Goal: Task Accomplishment & Management: Use online tool/utility

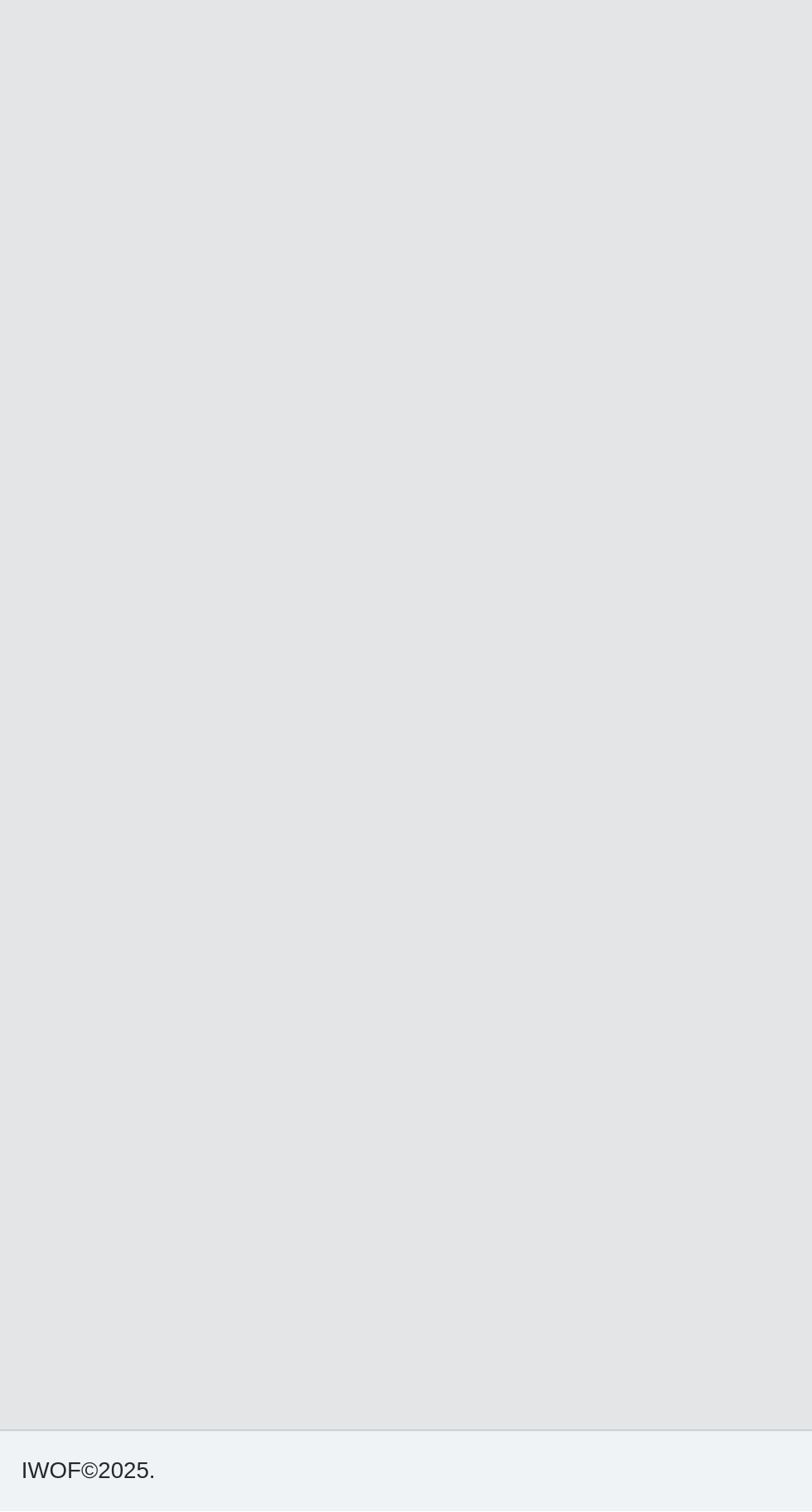
click at [316, 1281] on main "Carregando... Buscar Loja [Selecione...] Extraplus - Loja 03 - [GEOGRAPHIC_DATA…" at bounding box center [406, 758] width 812 height 1425
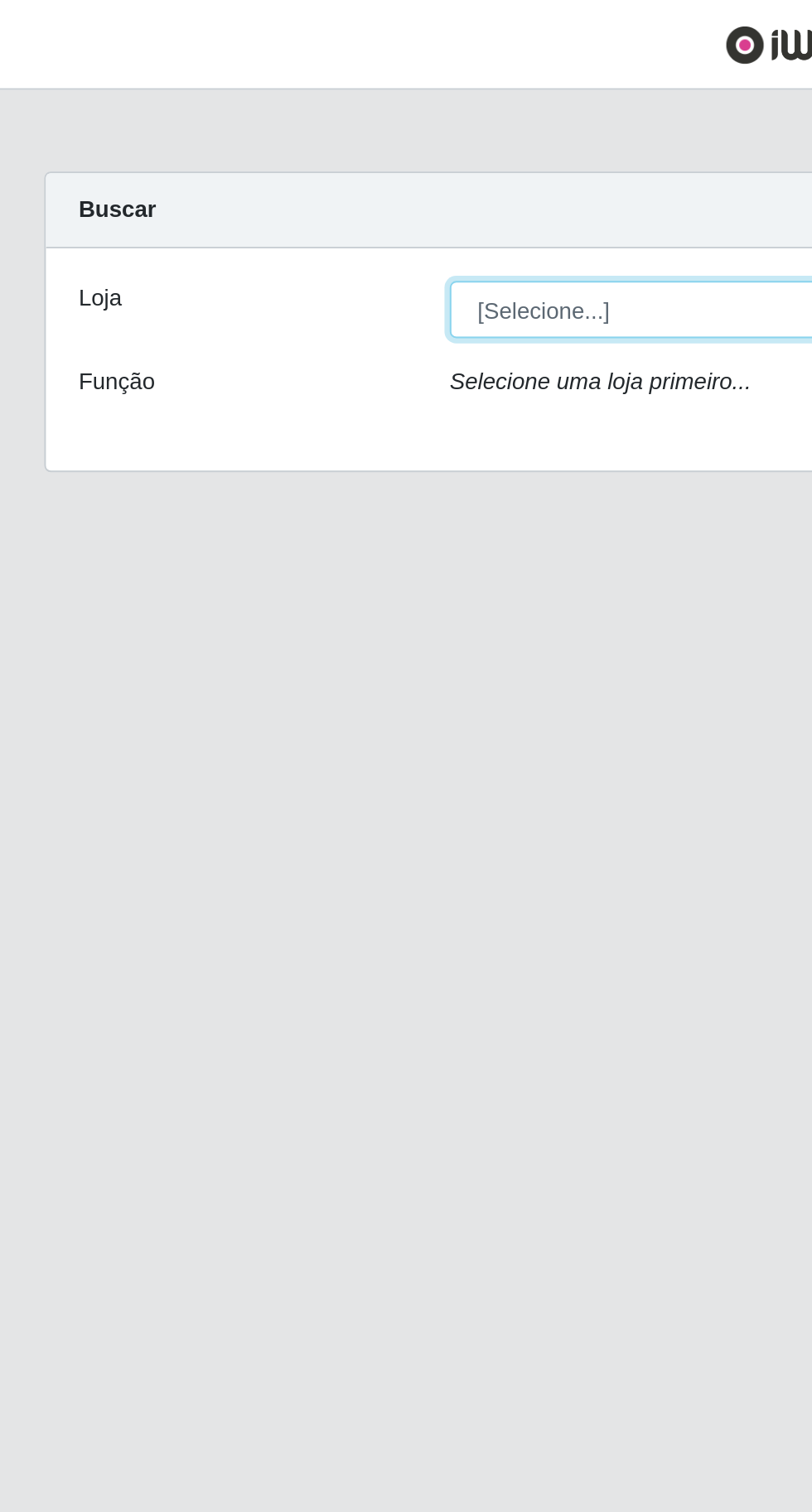
click at [314, 156] on select "[Selecione...] Extraplus - [GEOGRAPHIC_DATA] 03 - [GEOGRAPHIC_DATA]" at bounding box center [500, 157] width 539 height 29
select select "468"
click at [231, 142] on select "[Selecione...] Extraplus - [GEOGRAPHIC_DATA] 03 - [GEOGRAPHIC_DATA]" at bounding box center [500, 157] width 539 height 29
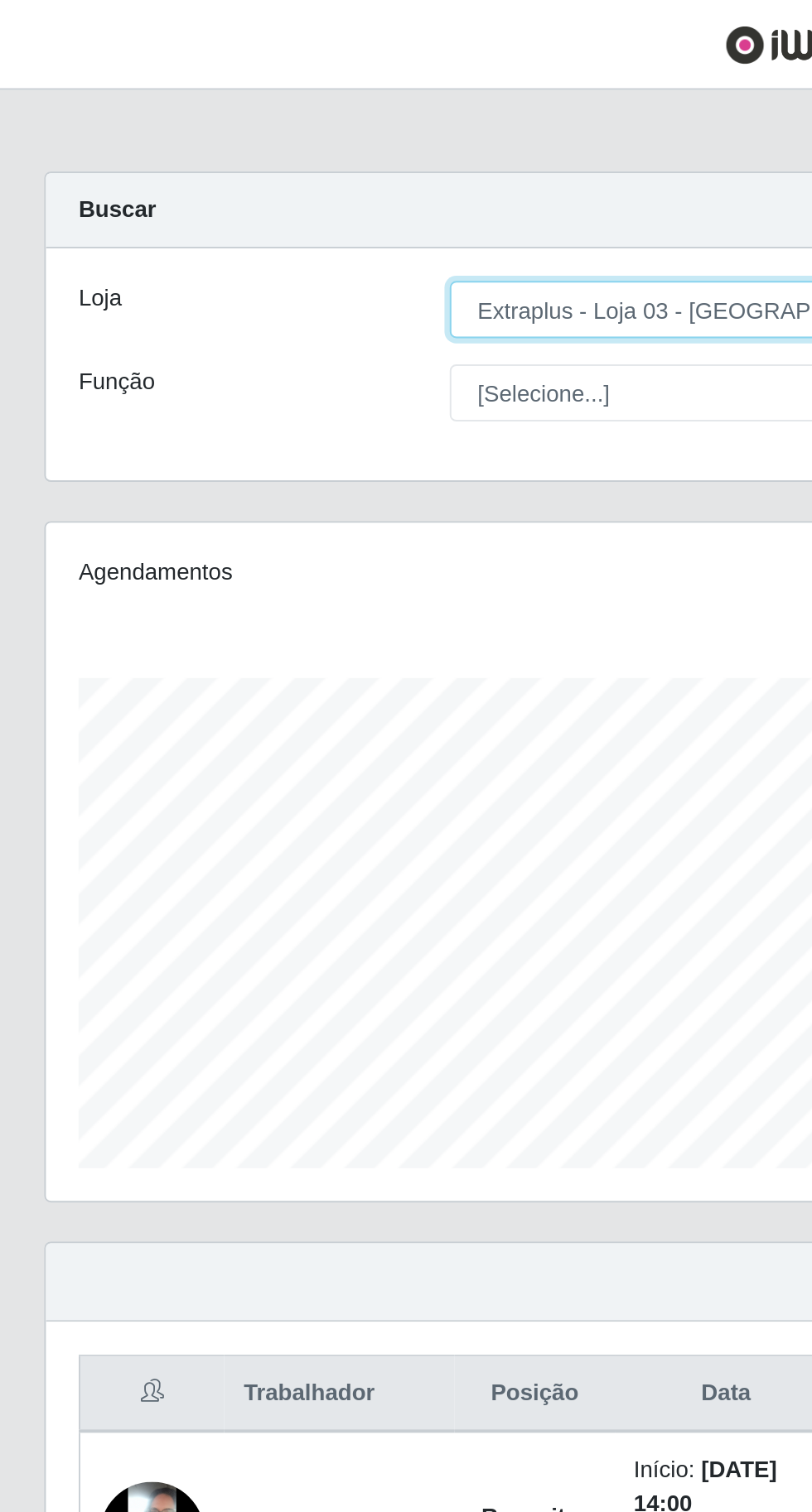
scroll to position [342, 761]
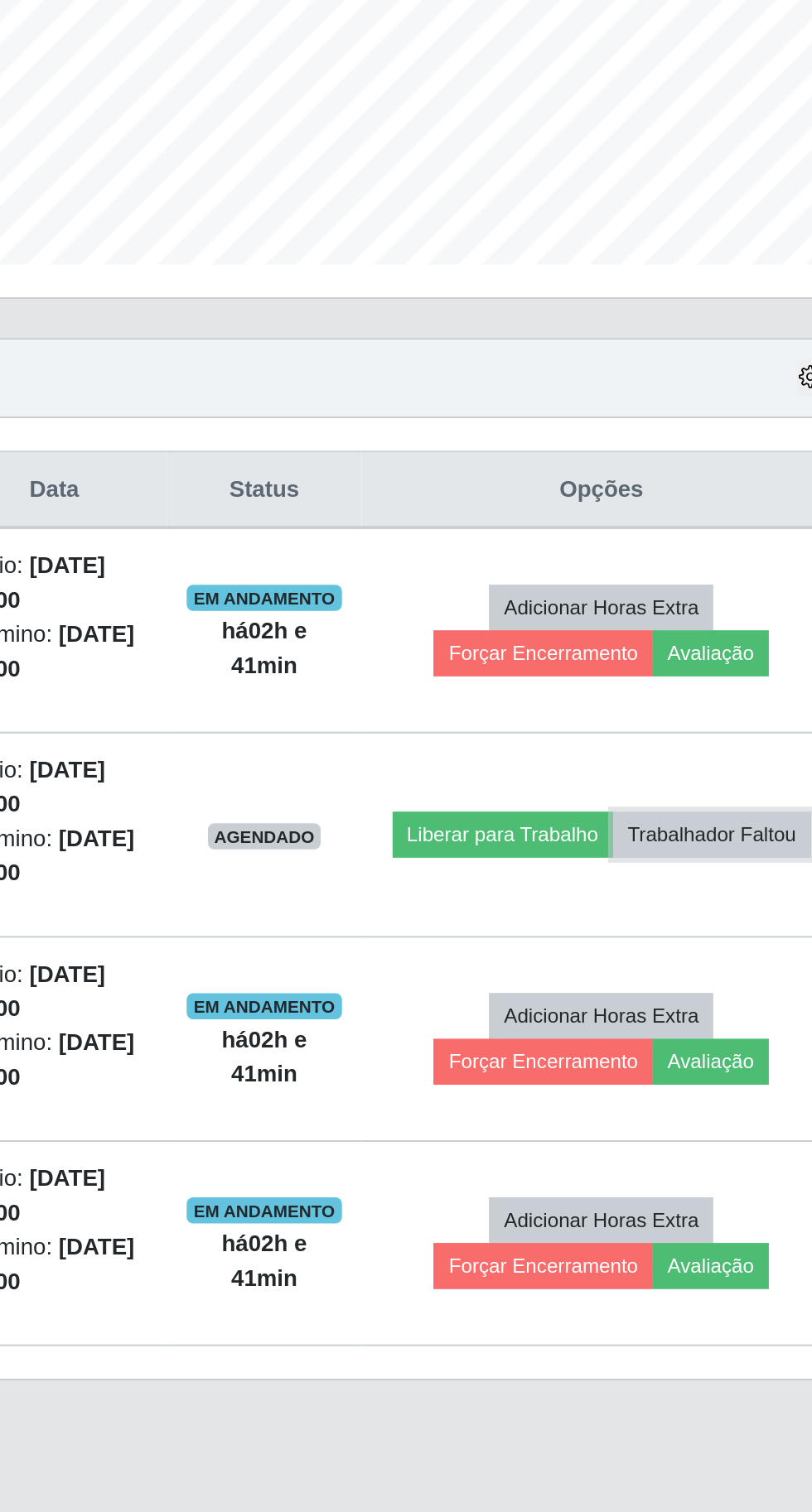
click at [693, 888] on button "Trabalhador Faltou" at bounding box center [704, 880] width 100 height 23
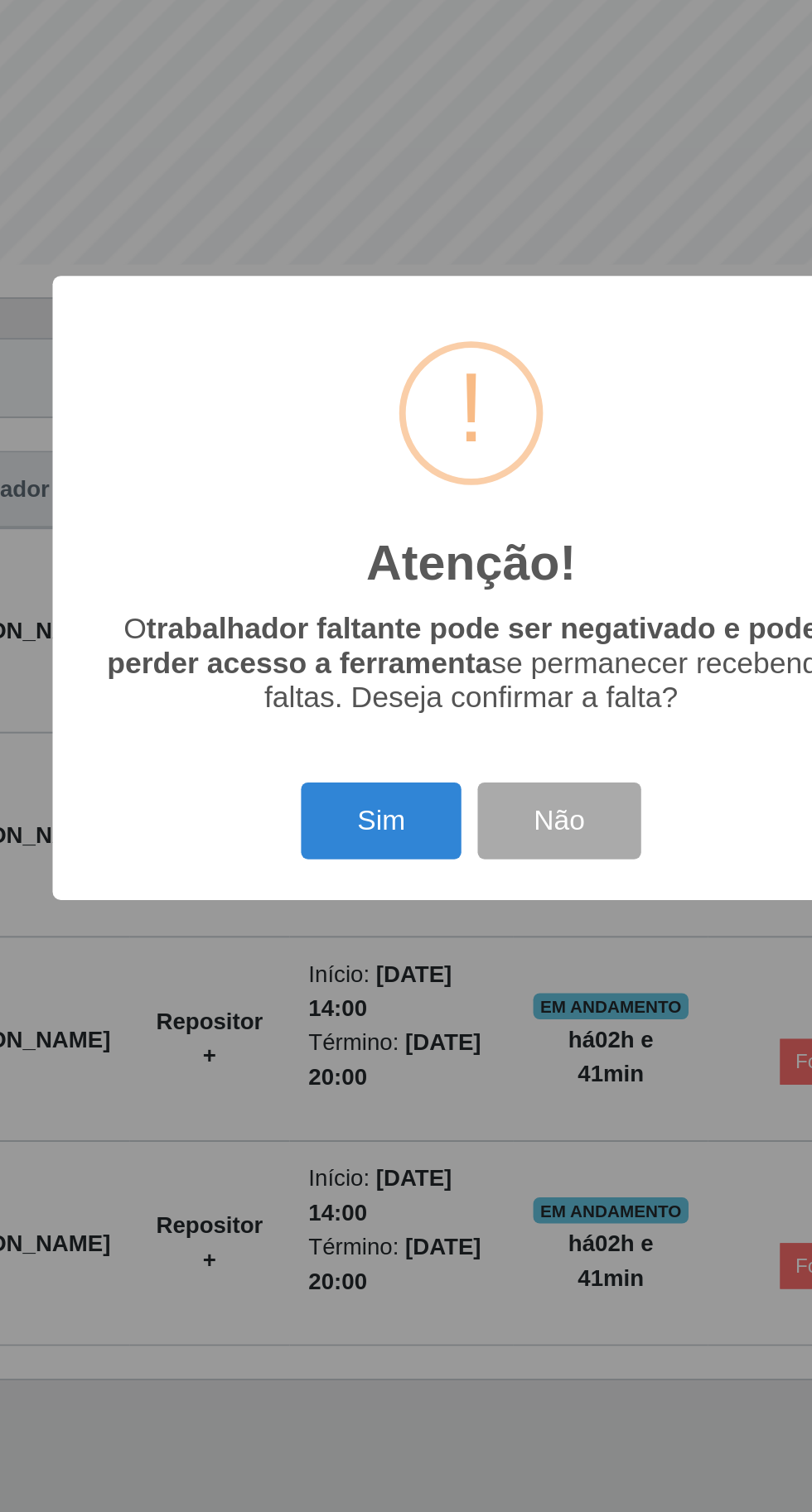
click at [347, 893] on button "Sim" at bounding box center [359, 874] width 80 height 39
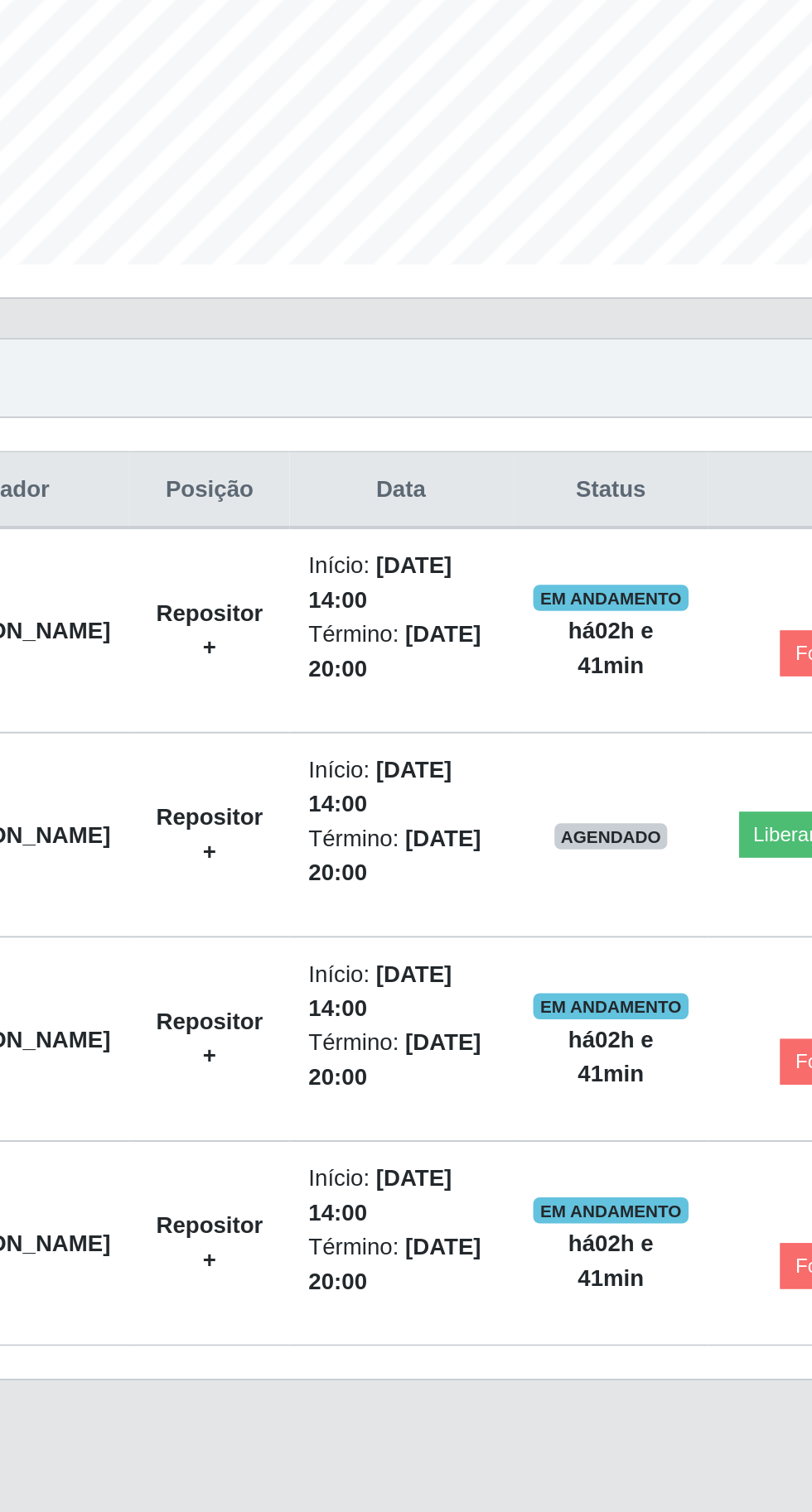
scroll to position [0, 0]
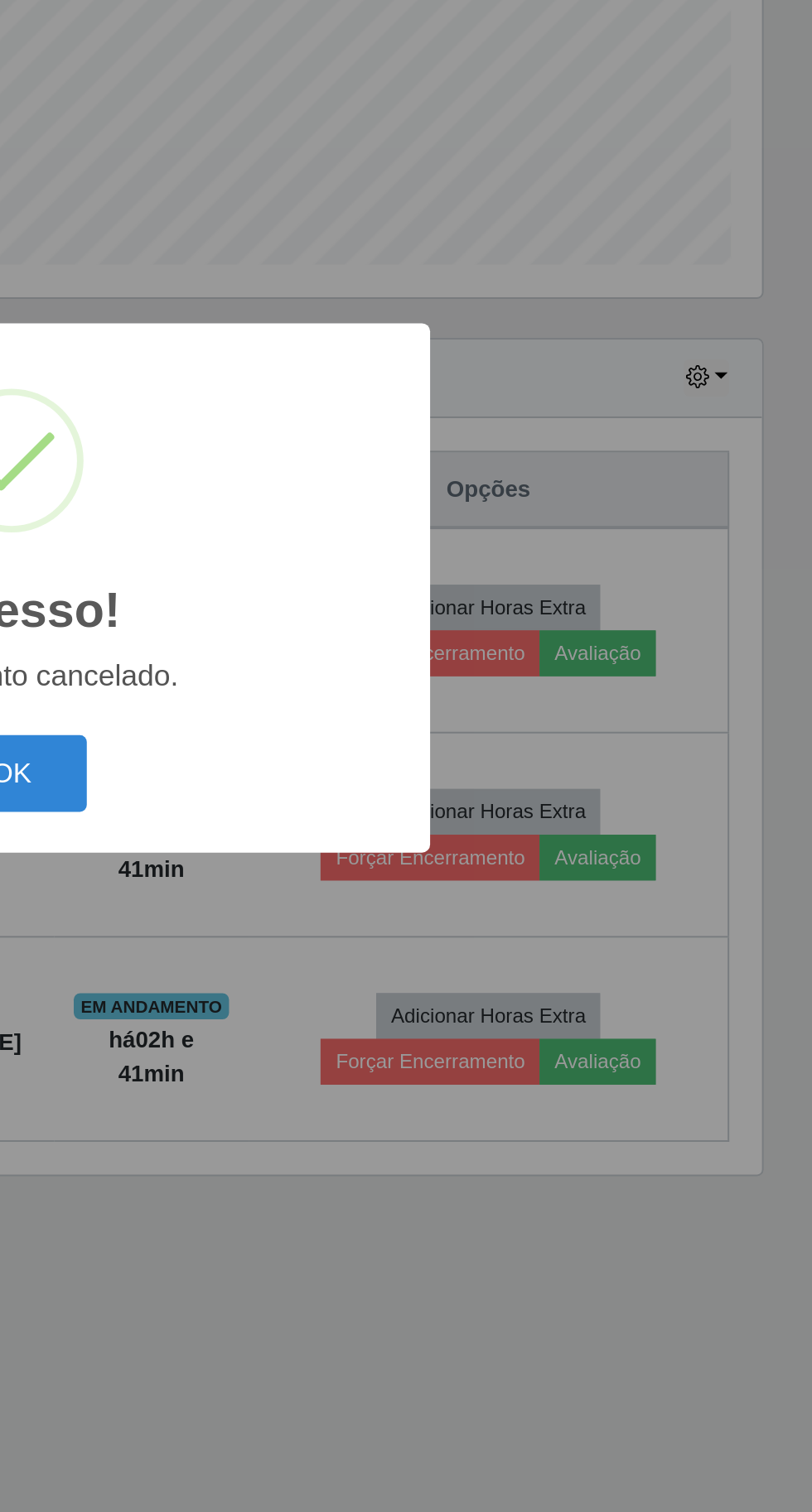
click at [428, 869] on button "OK" at bounding box center [406, 849] width 77 height 39
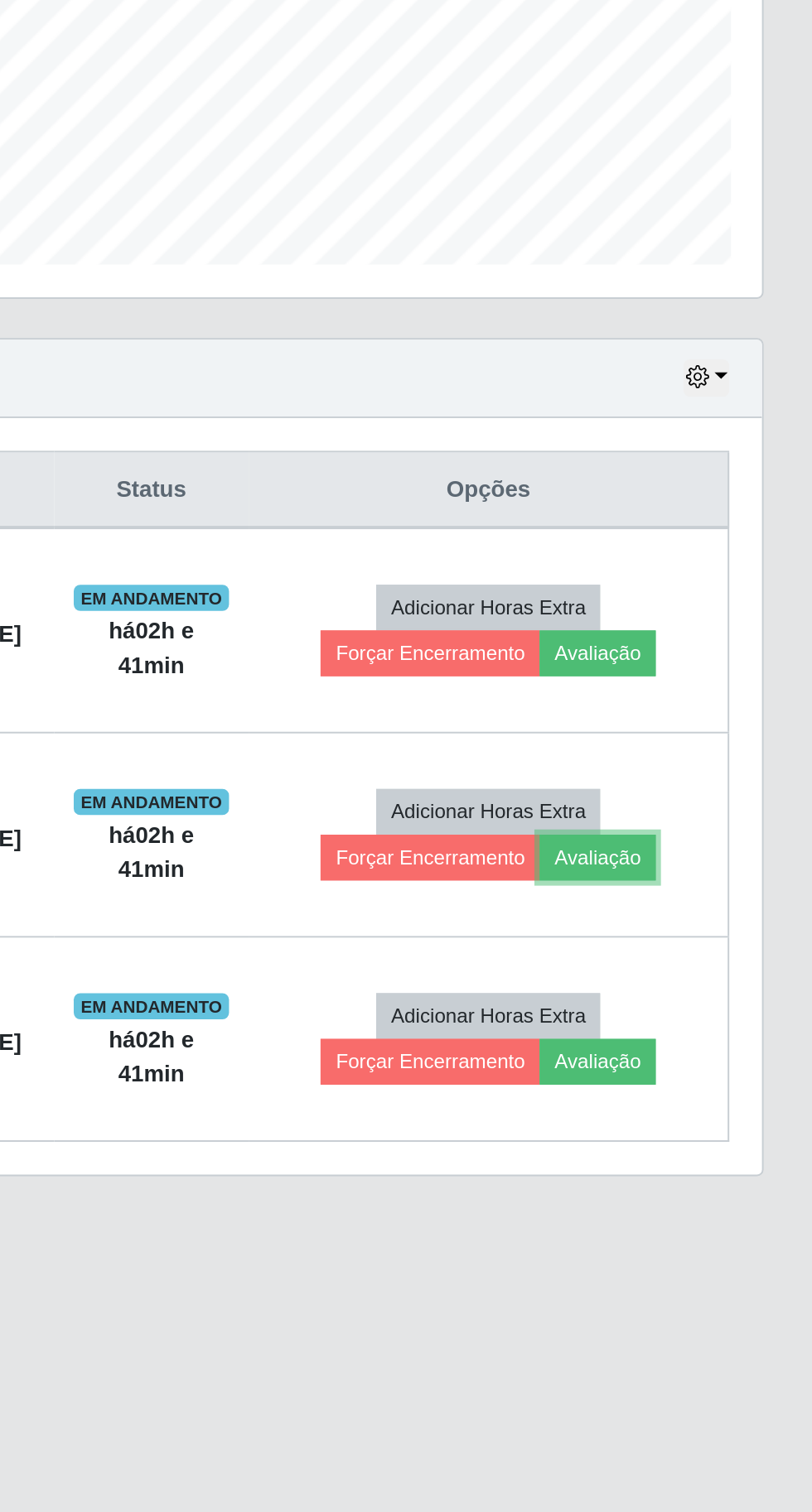
click at [732, 890] on button "Avaliação" at bounding box center [703, 891] width 59 height 23
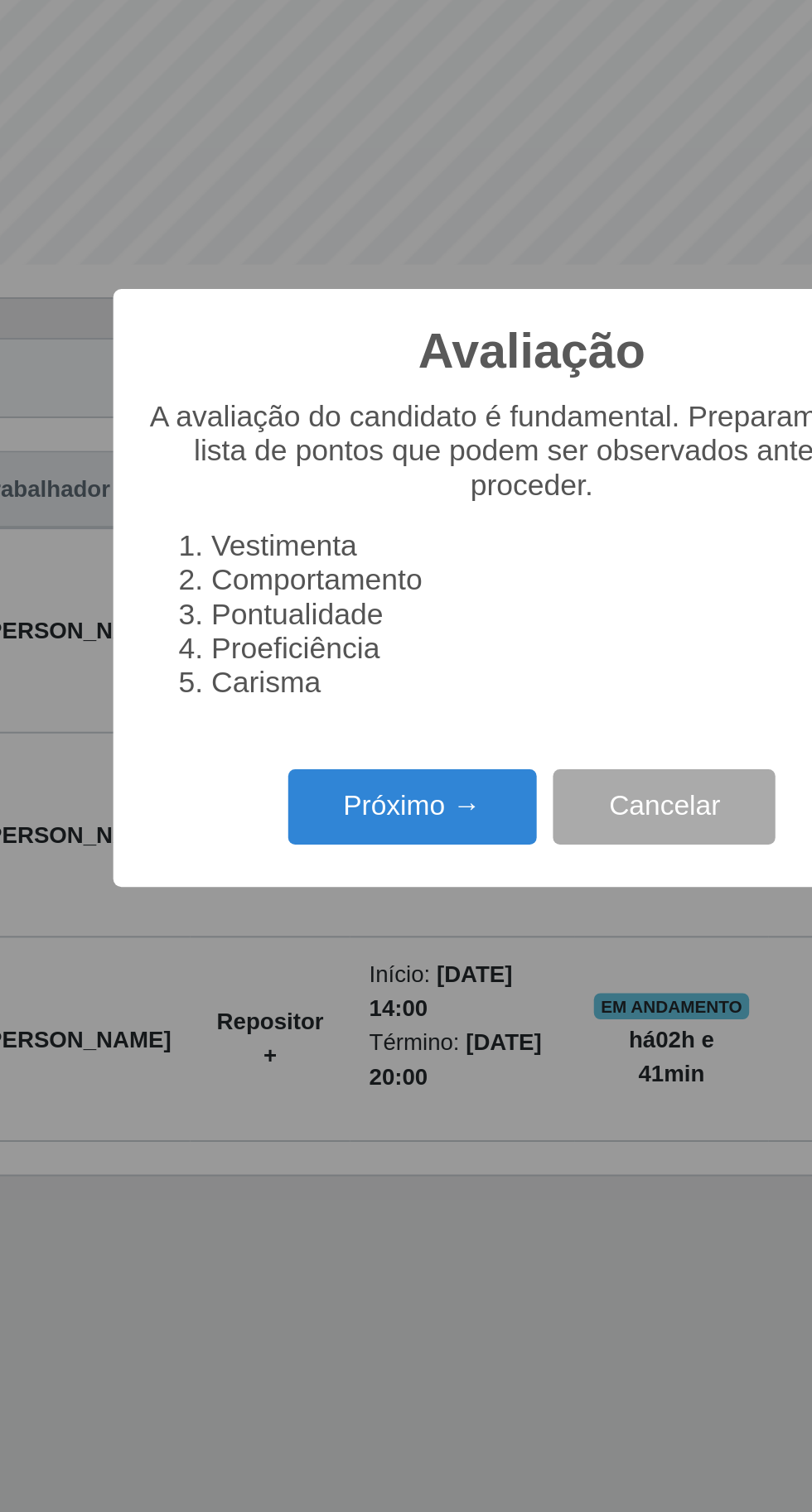
click at [346, 887] on button "Próximo →" at bounding box center [345, 867] width 126 height 39
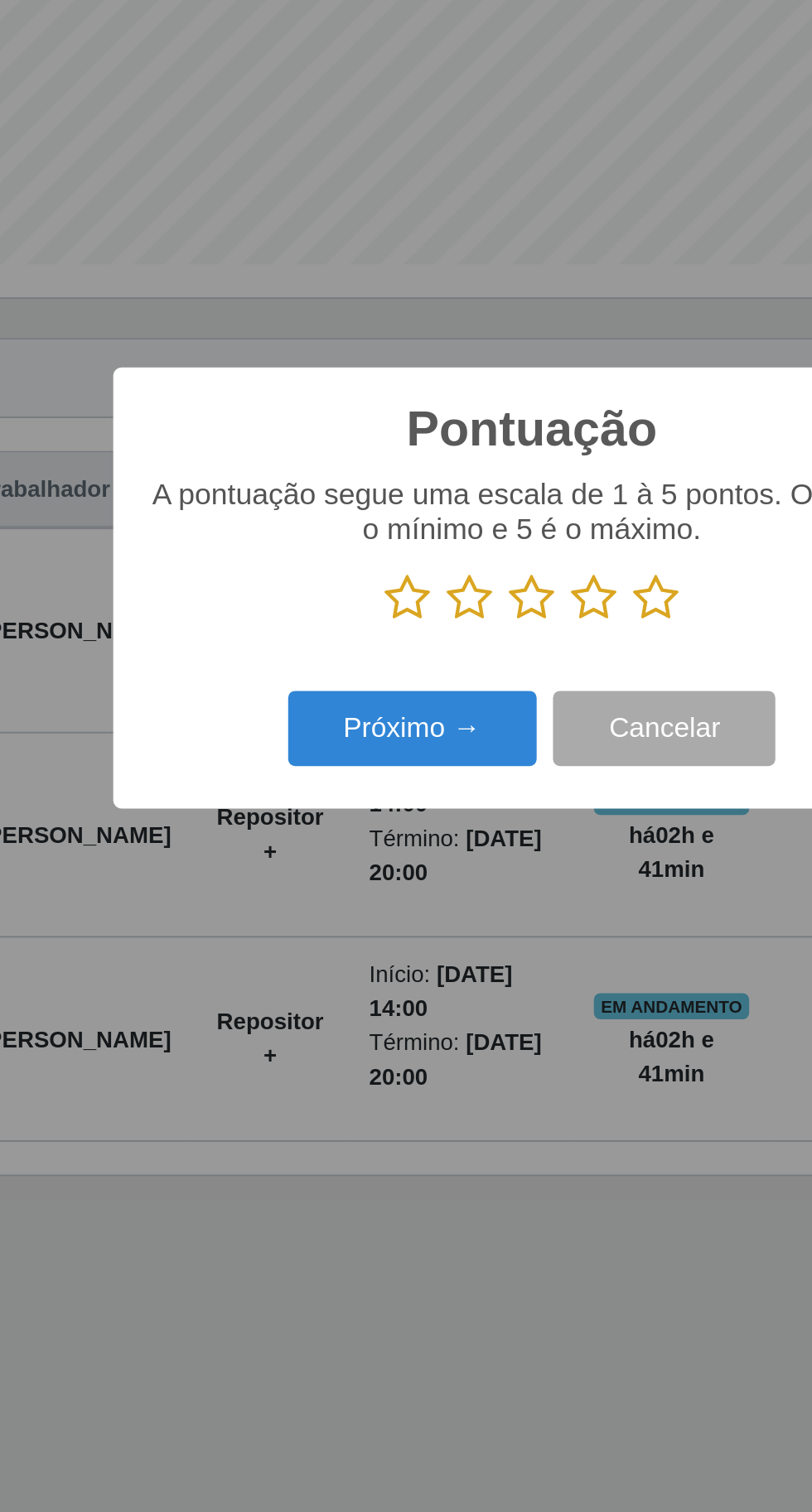
click at [352, 773] on icon at bounding box center [343, 760] width 23 height 25
click at [332, 773] on input "radio" at bounding box center [332, 773] width 0 height 0
click at [367, 847] on button "Próximo →" at bounding box center [345, 827] width 126 height 39
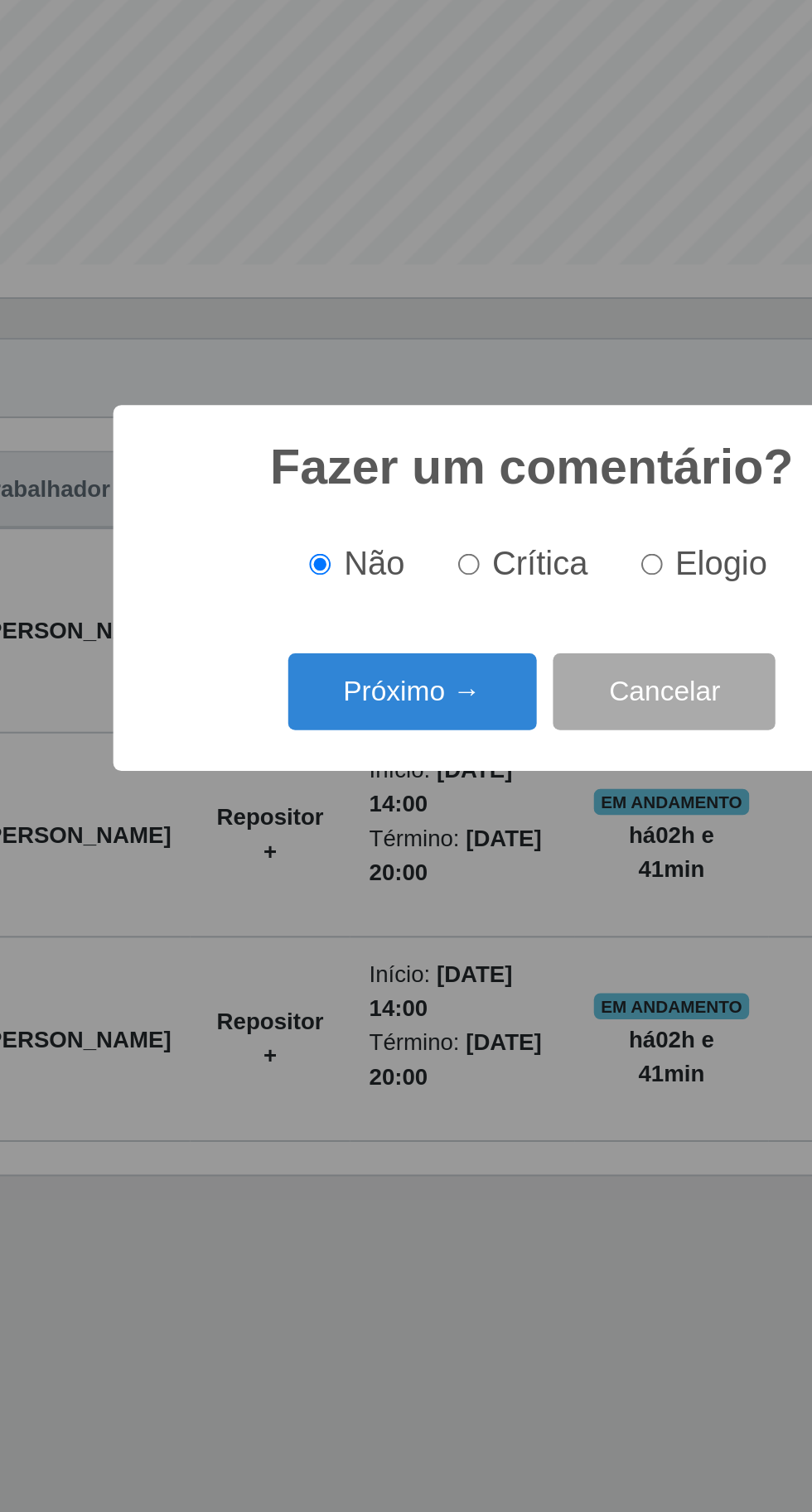
click at [367, 828] on button "Próximo →" at bounding box center [345, 808] width 126 height 39
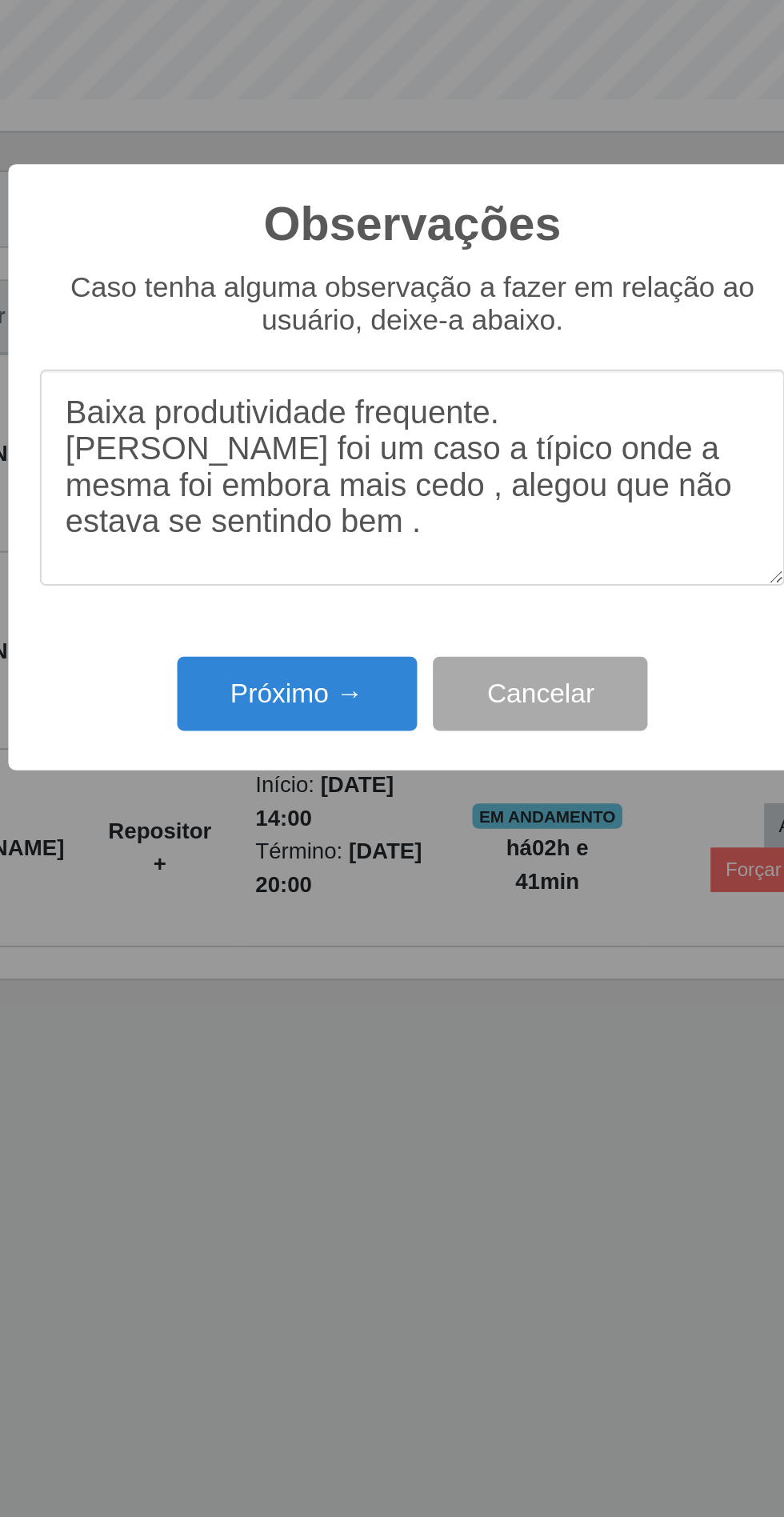
type textarea "Baixa produtividade frequente. [PERSON_NAME] foi um caso a típico onde a mesma …"
click at [343, 877] on button "Próximo →" at bounding box center [333, 873] width 122 height 37
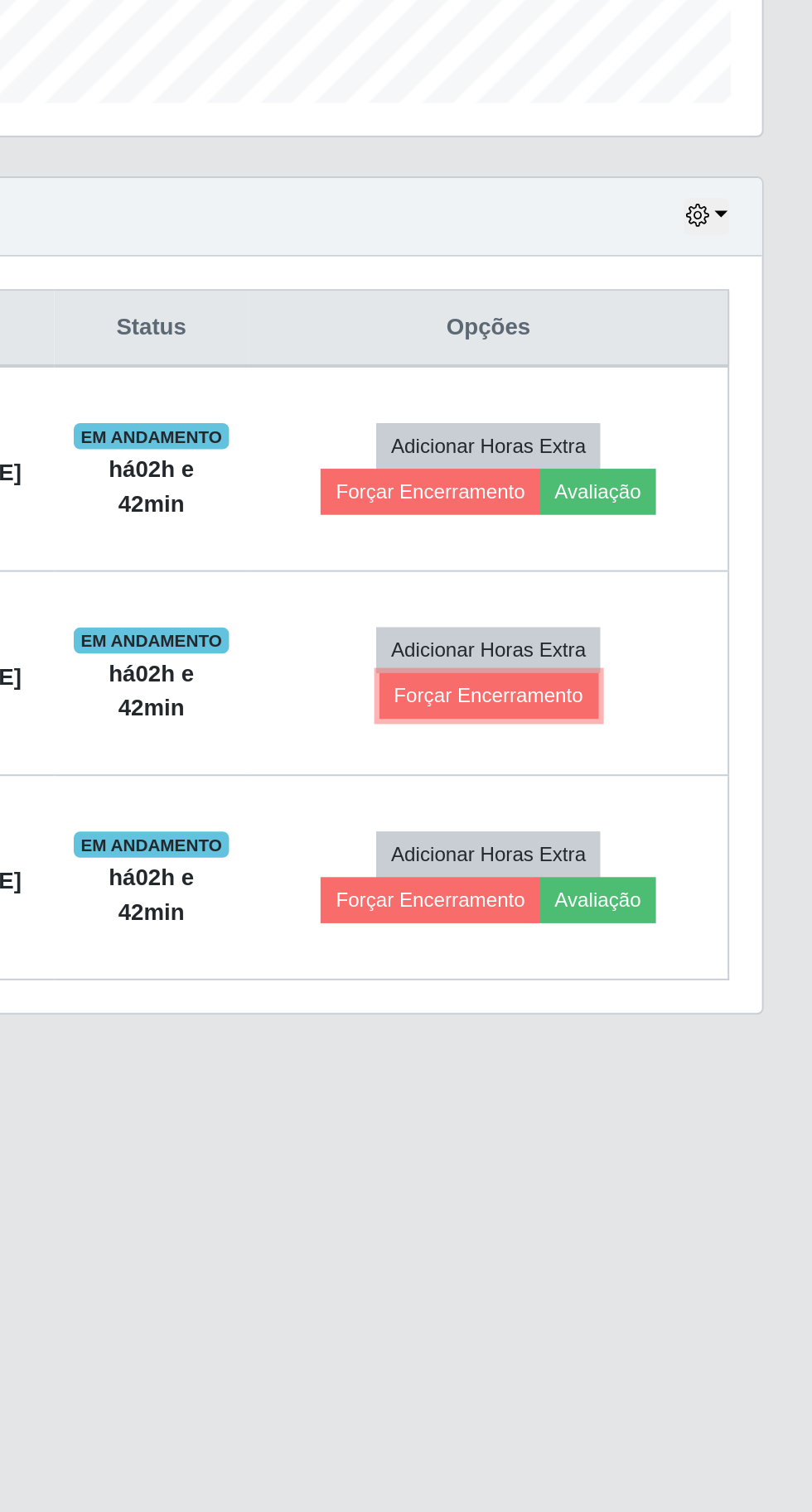
click at [689, 894] on button "Forçar Encerramento" at bounding box center [648, 891] width 111 height 23
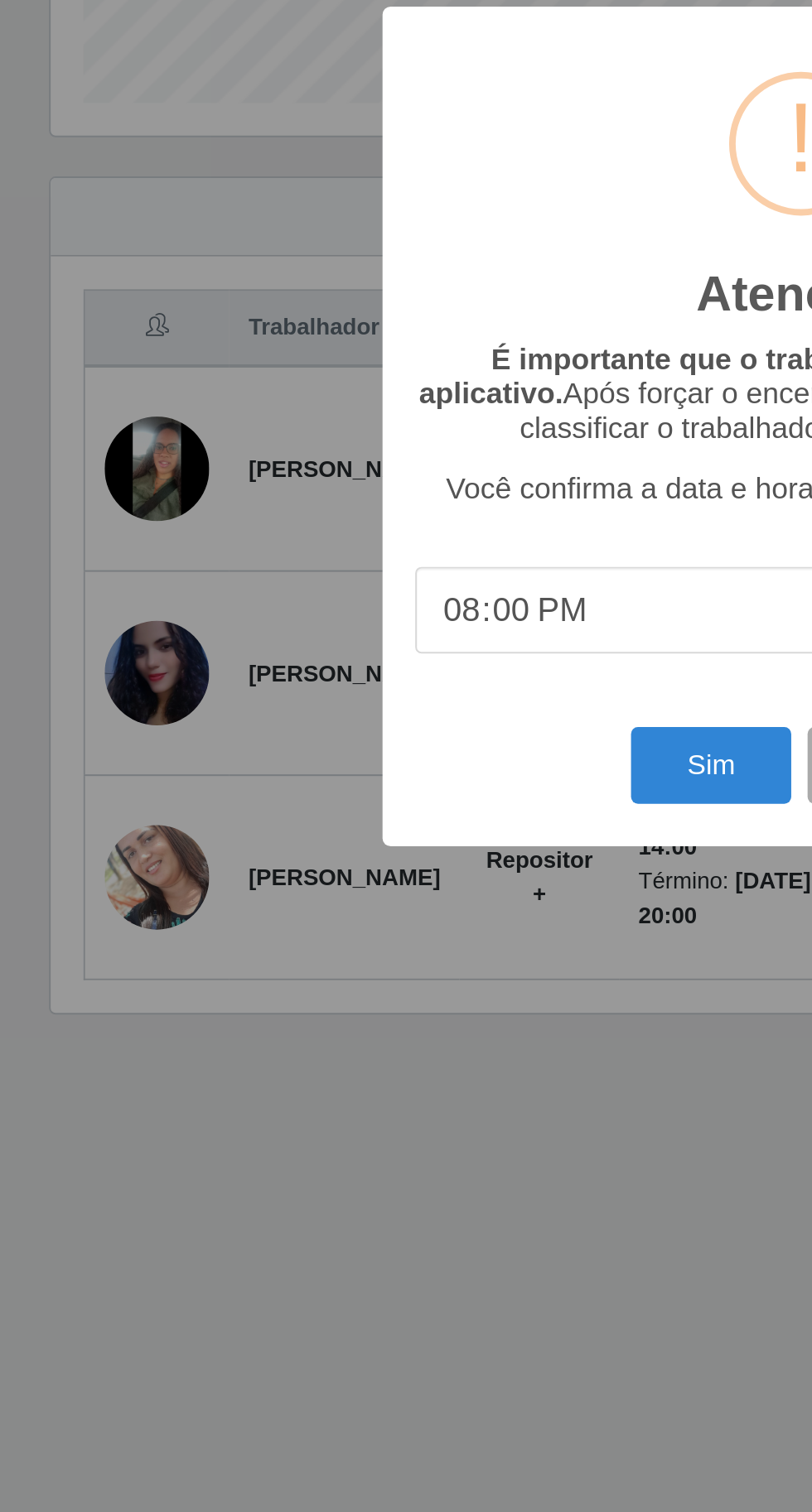
click at [299, 859] on input "20:00" at bounding box center [406, 849] width 391 height 44
click at [310, 843] on input "20:00" at bounding box center [406, 849] width 391 height 44
type input "16:00"
click at [376, 914] on button "Sim" at bounding box center [359, 927] width 80 height 39
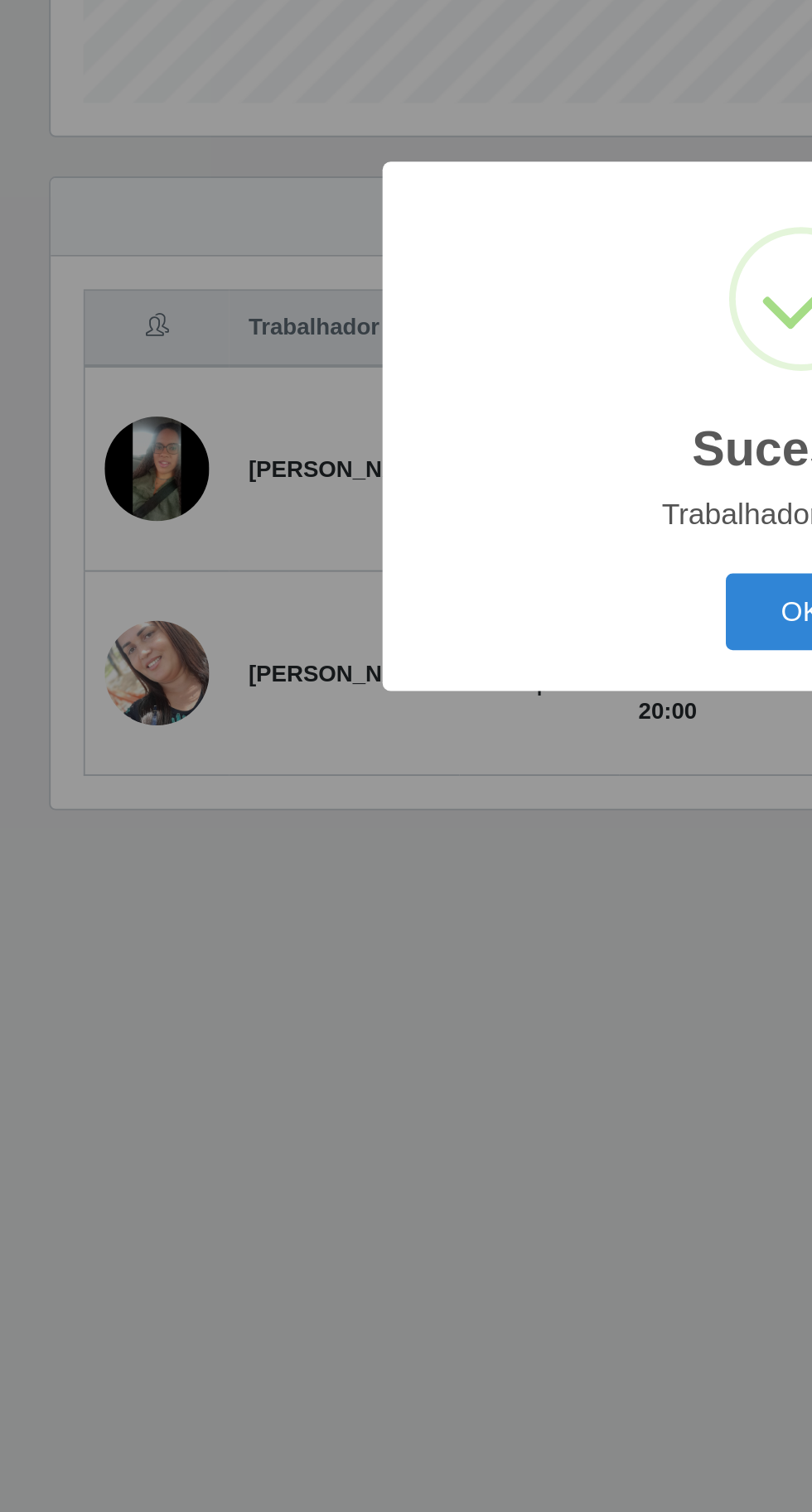
click at [384, 845] on button "OK" at bounding box center [406, 849] width 77 height 39
